Goal: Task Accomplishment & Management: Use online tool/utility

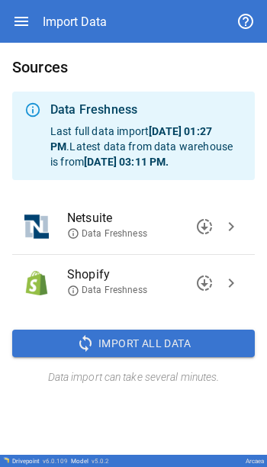
click at [230, 236] on span "chevron_right" at bounding box center [231, 226] width 18 height 18
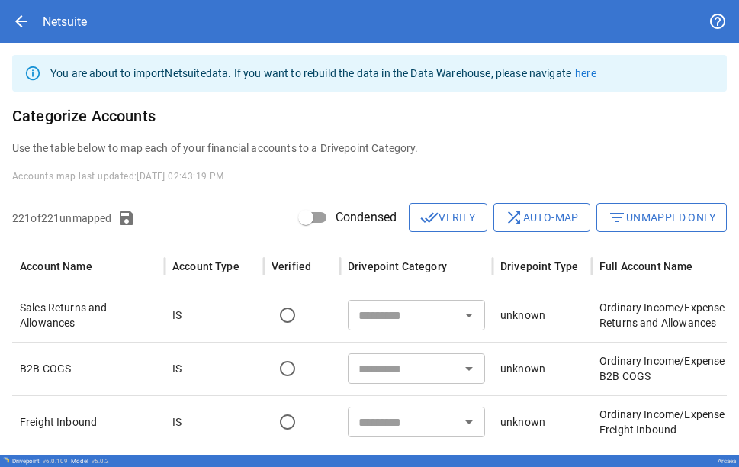
click at [426, 317] on input "text" at bounding box center [403, 314] width 103 height 21
click at [175, 190] on div "You are about to import Netsuite data. If you want to rebuild the data in the D…" at bounding box center [369, 301] width 739 height 517
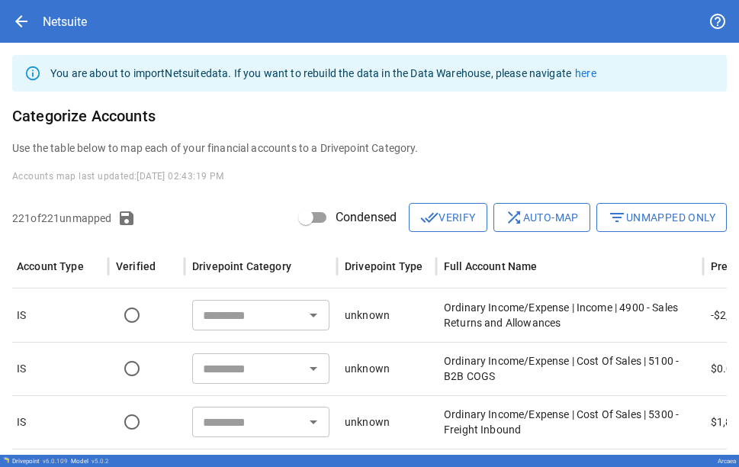
scroll to position [0, 156]
click at [254, 317] on input "text" at bounding box center [247, 314] width 103 height 21
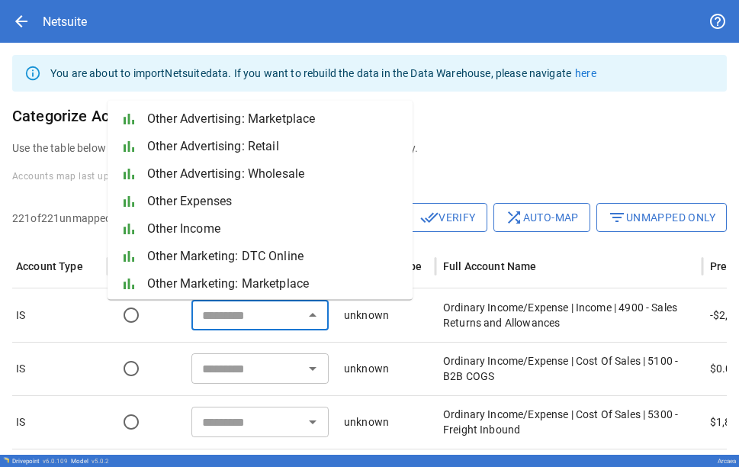
scroll to position [1267, 0]
